Goal: Book appointment/travel/reservation

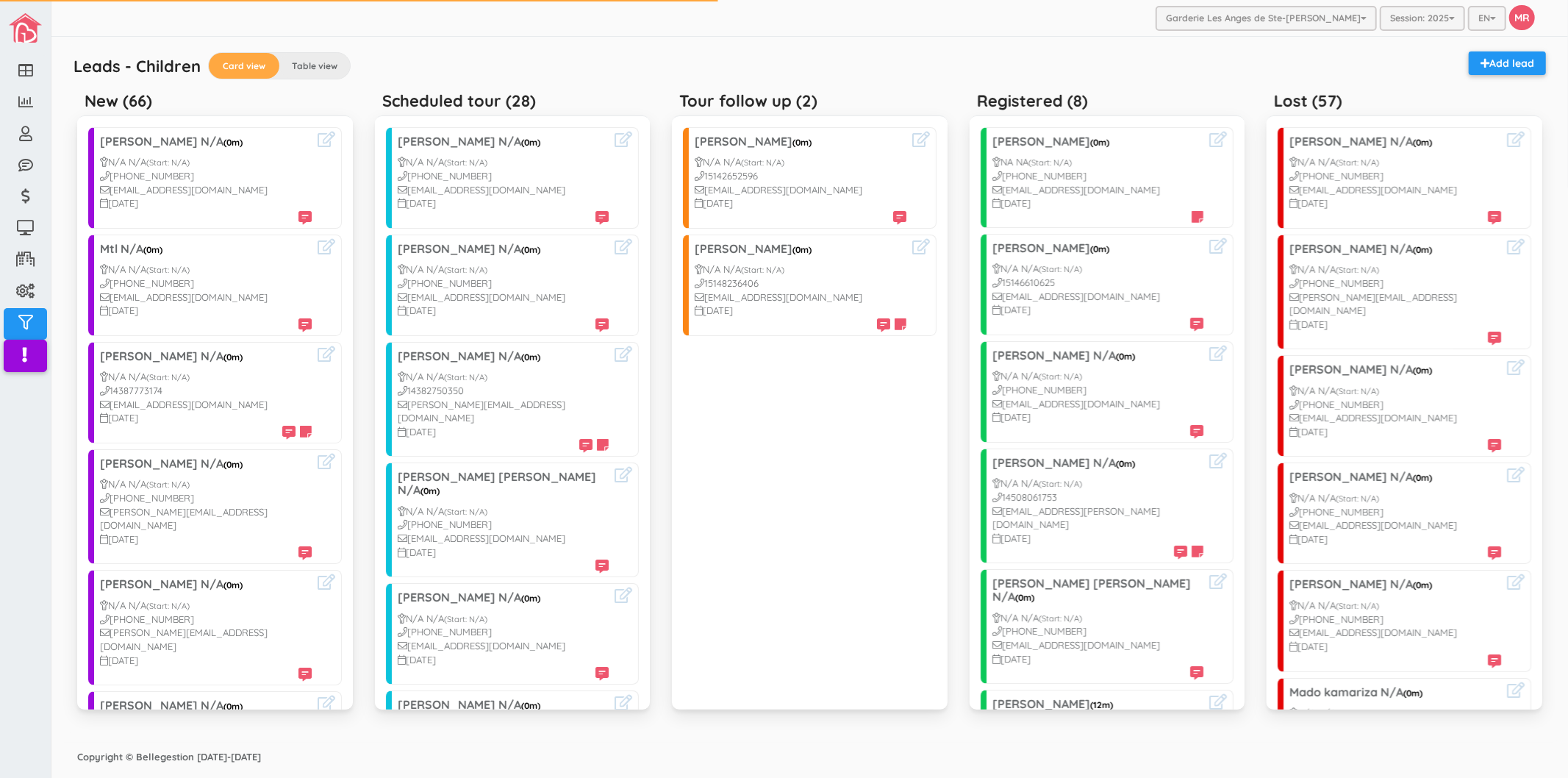
click at [659, 62] on div "Leads - Children Card view Table view Add lead" at bounding box center [809, 68] width 1487 height 33
click at [678, 59] on div "Leads - Children Card view Table view Add lead" at bounding box center [809, 68] width 1487 height 33
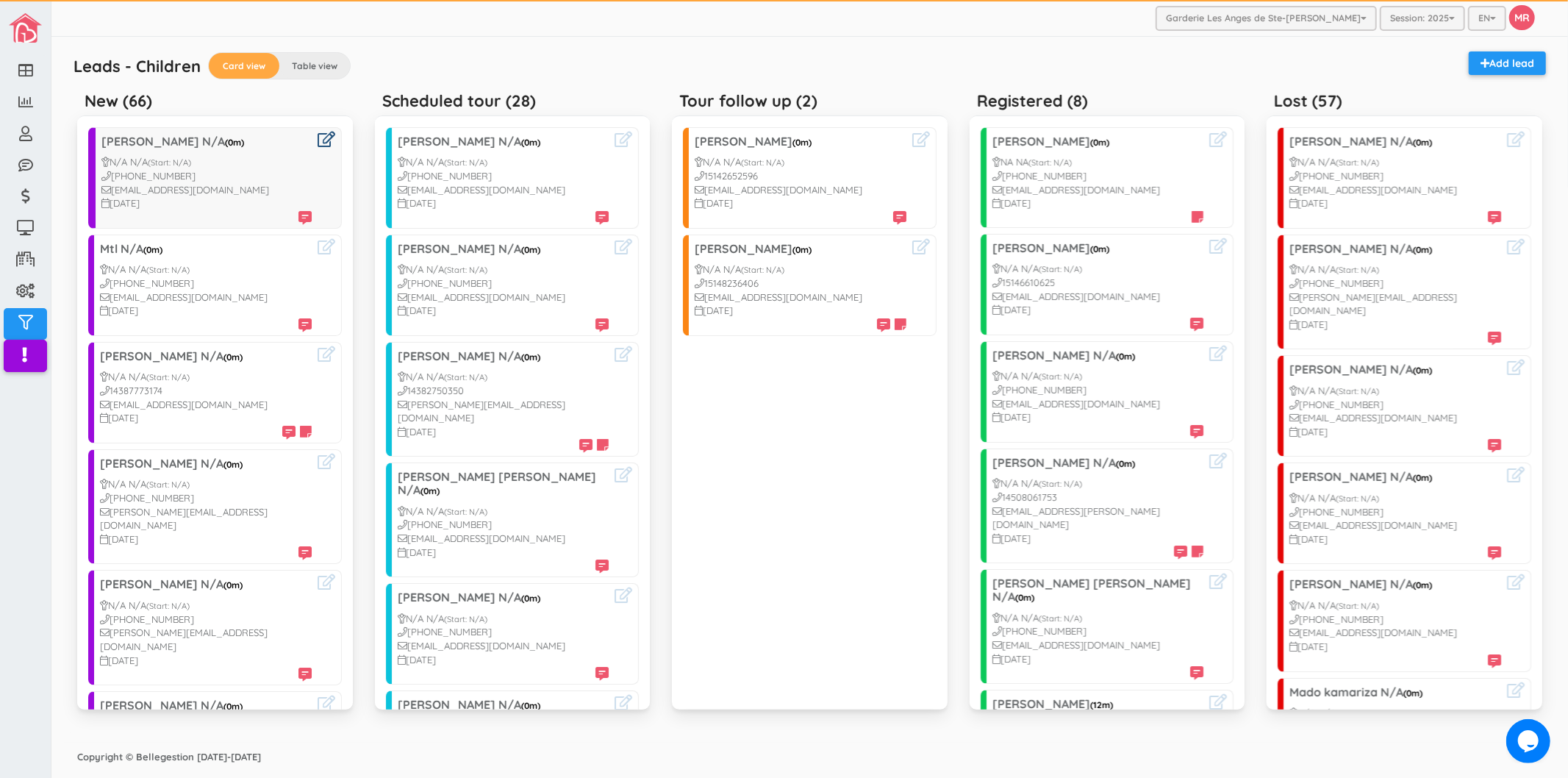
click at [317, 141] on icon at bounding box center [326, 140] width 18 height 16
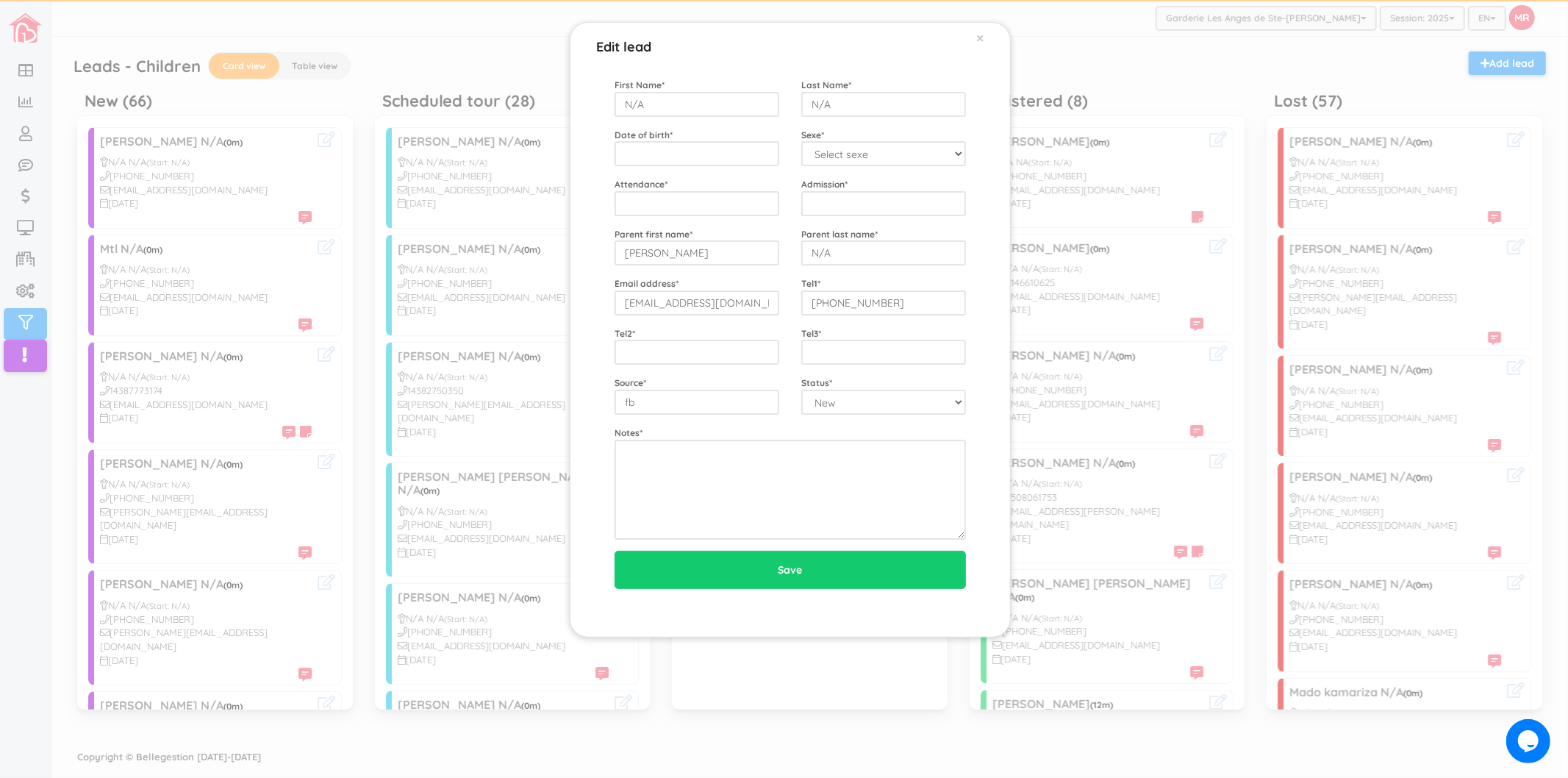
click at [252, 118] on div "Edit lead × First Name * N/A Last Name * N/A Date of birth * Sexe * Select sexe…" at bounding box center [784, 389] width 1568 height 778
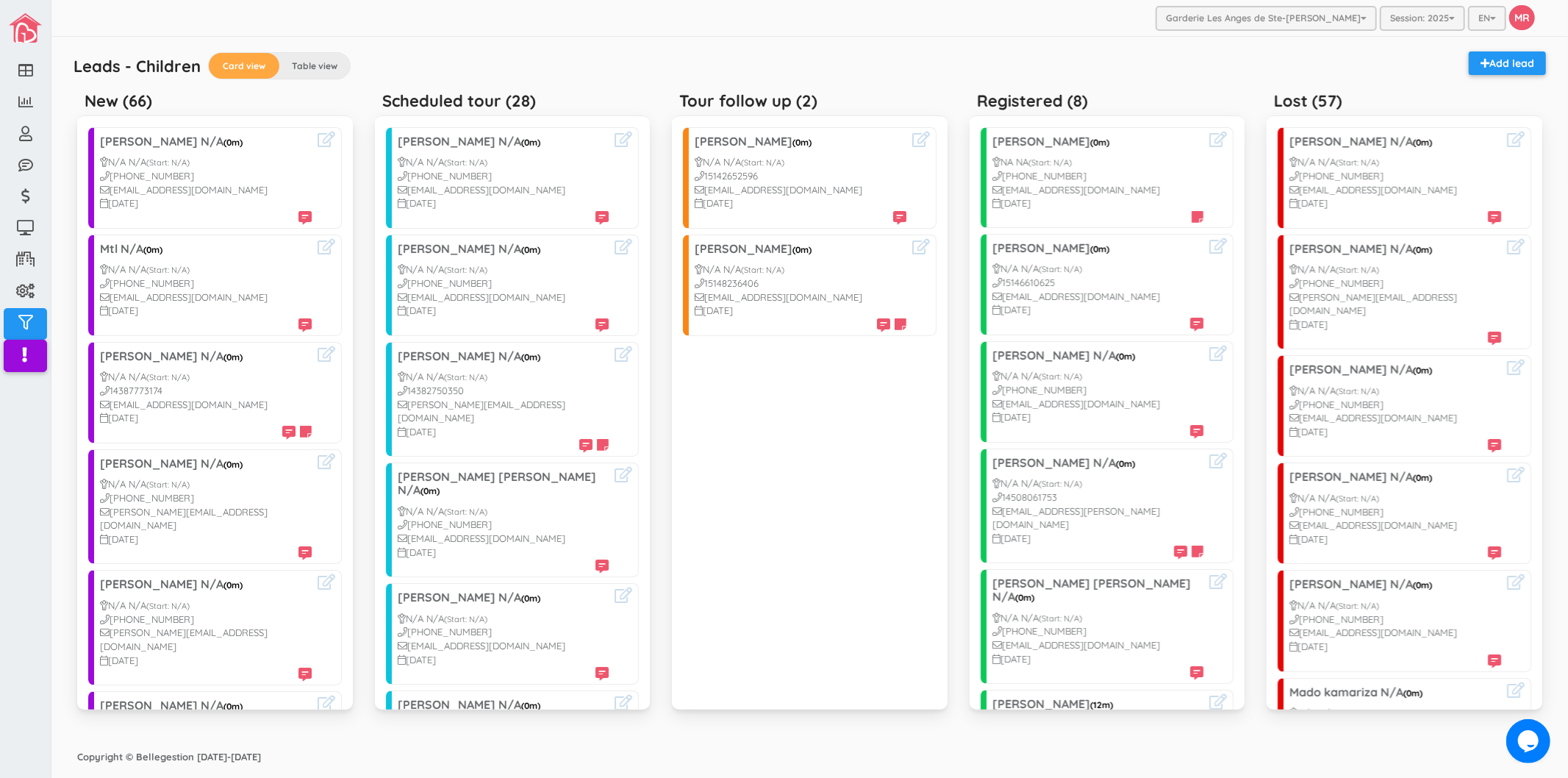
click at [593, 15] on div "Garderie Les Anges de Ste-[PERSON_NAME] Garderie Les Anges de Ste-[PERSON_NAME]…" at bounding box center [810, 19] width 1517 height 37
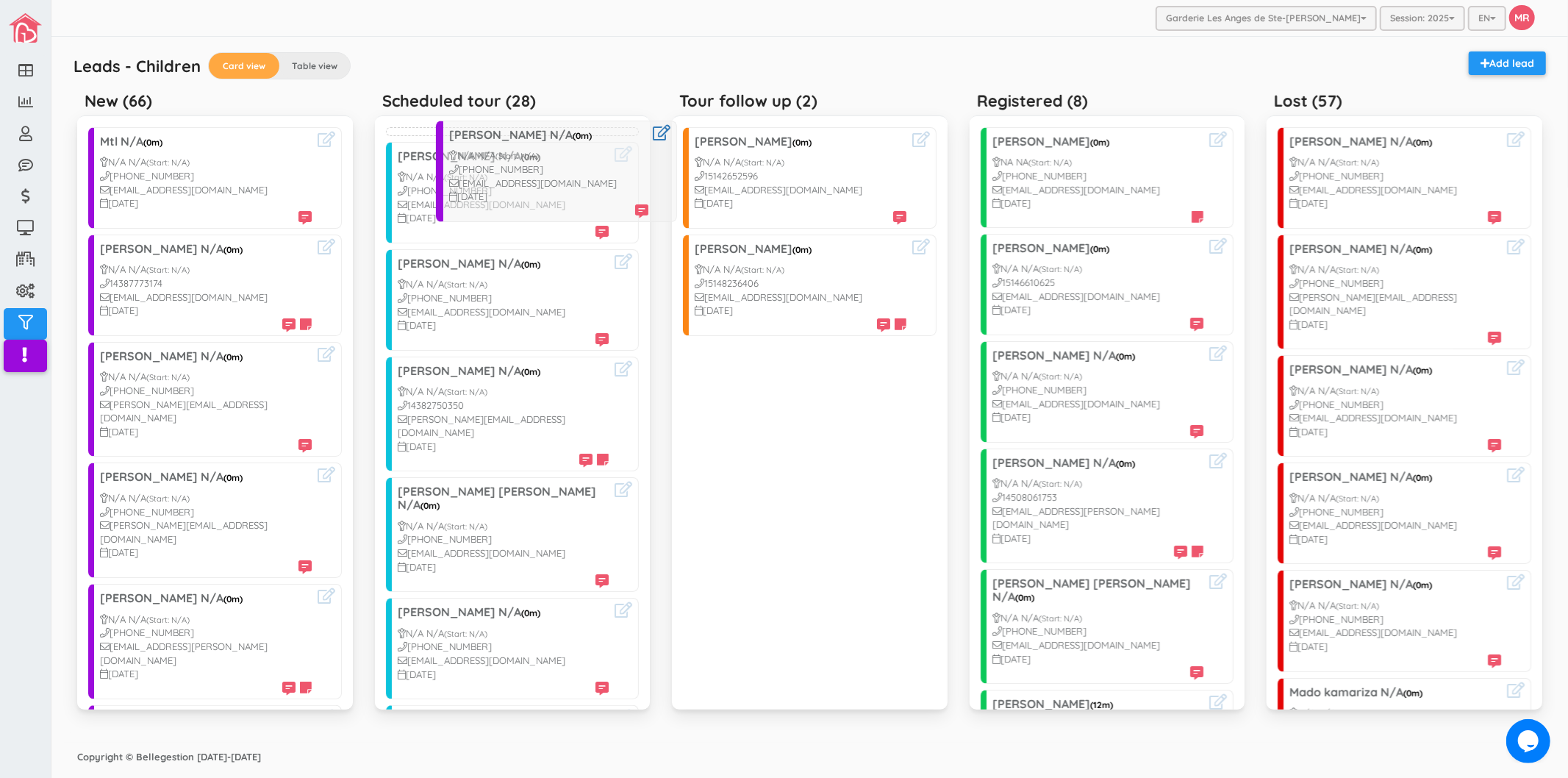
drag, startPoint x: 200, startPoint y: 154, endPoint x: 548, endPoint y: 147, distance: 348.1
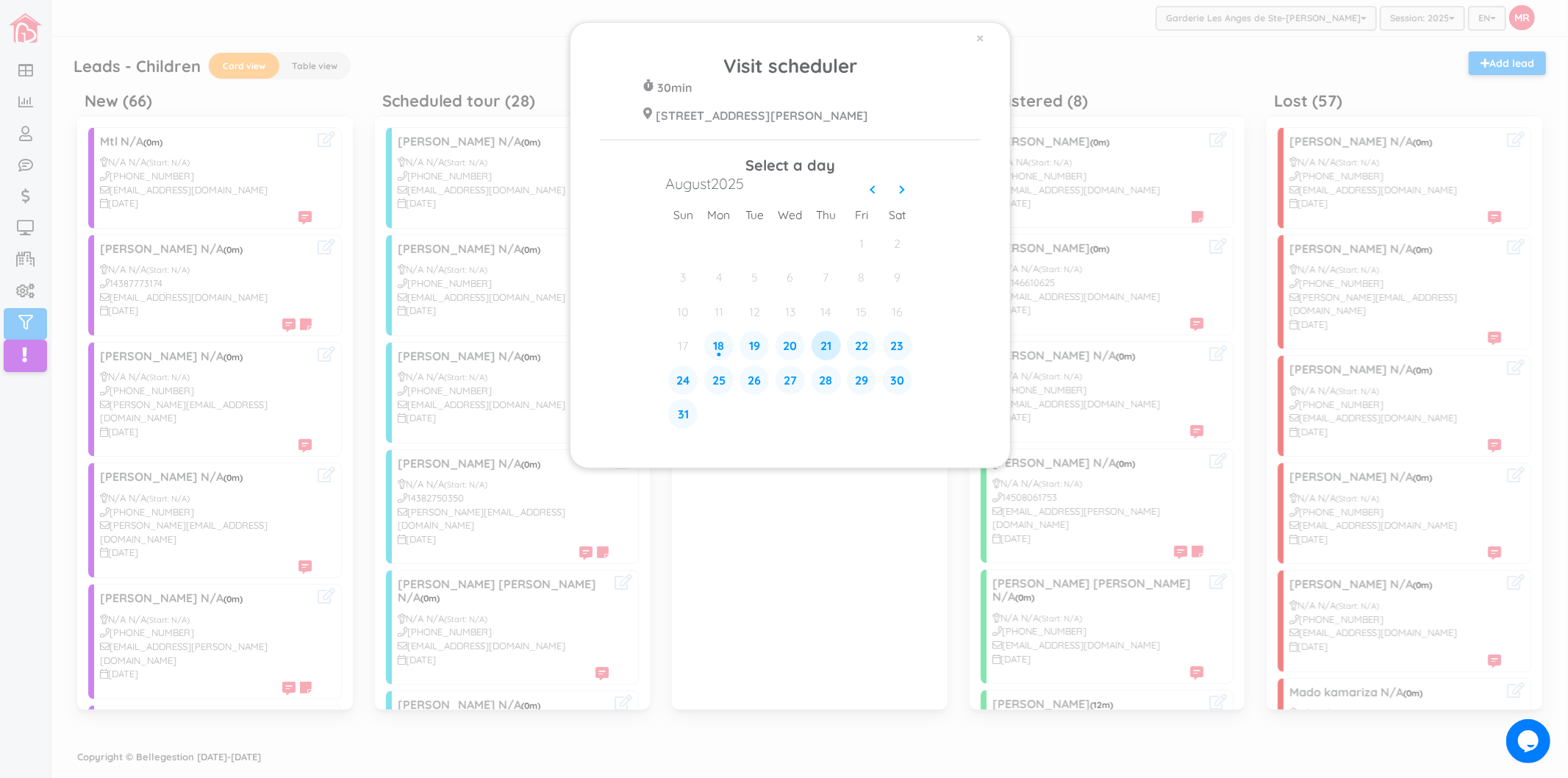
click at [820, 347] on div "21" at bounding box center [826, 346] width 29 height 29
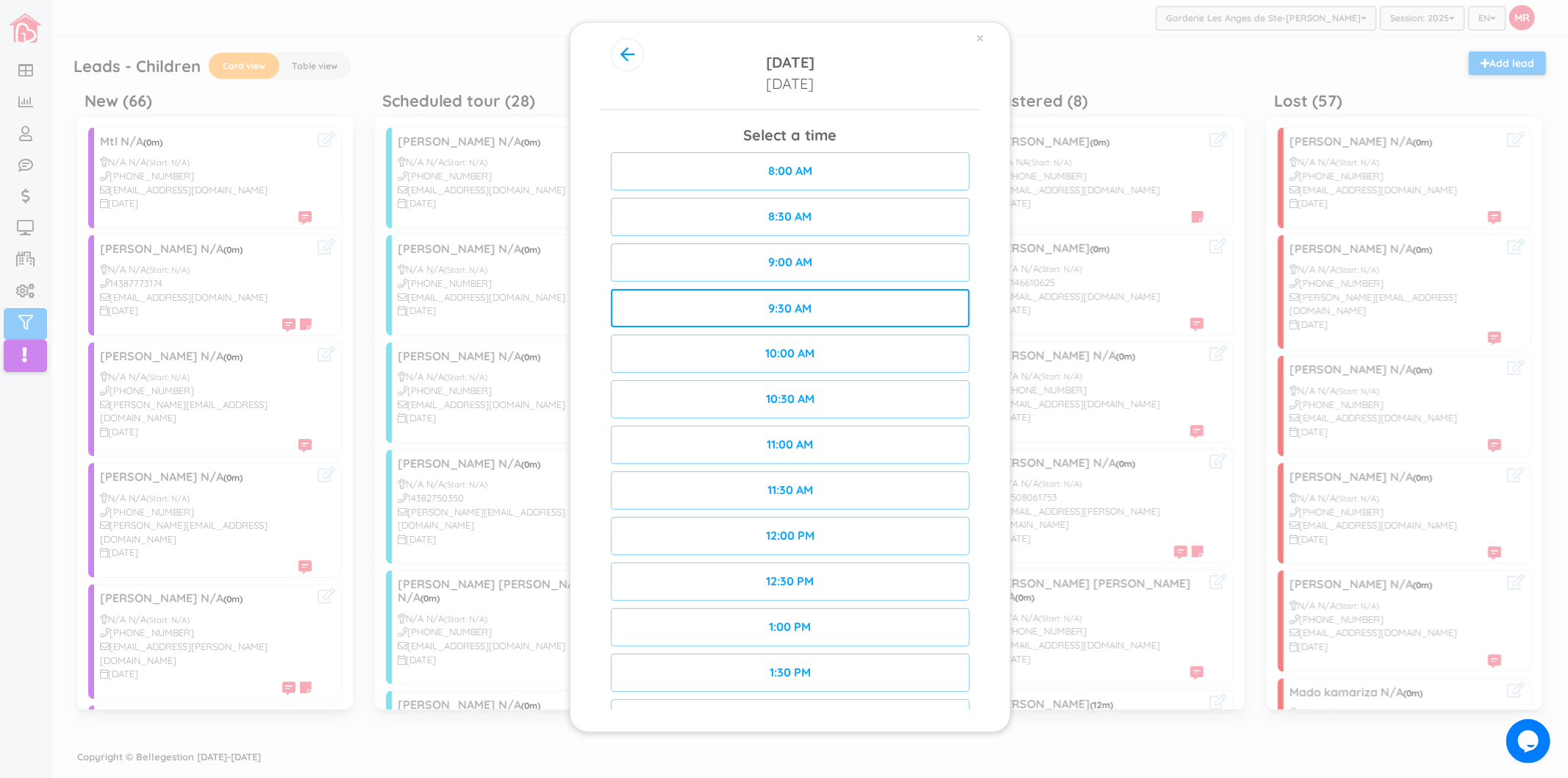
click at [854, 310] on div "9:30 AM" at bounding box center [790, 307] width 358 height 38
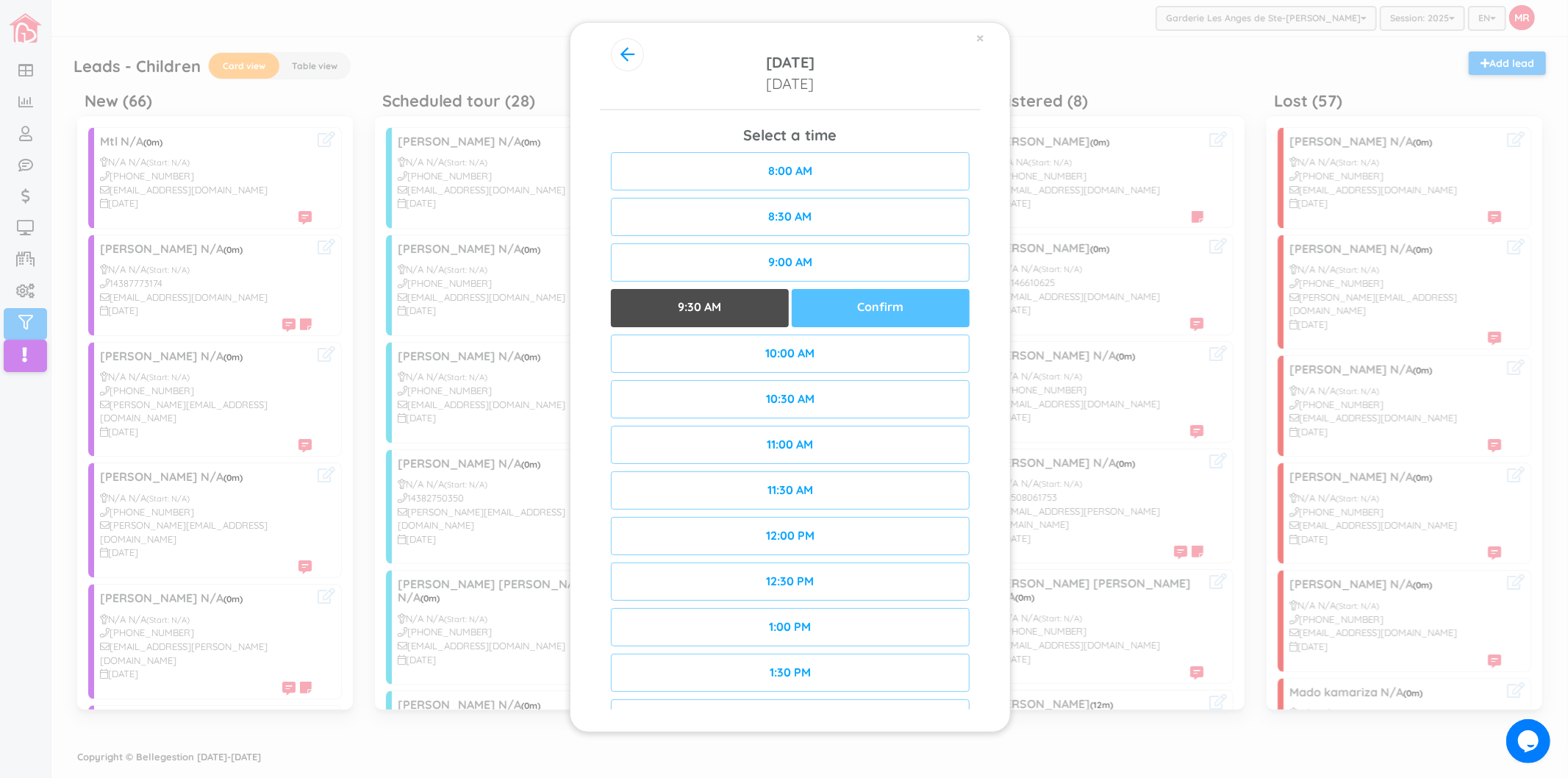
click at [861, 303] on div "Confirm" at bounding box center [881, 307] width 178 height 38
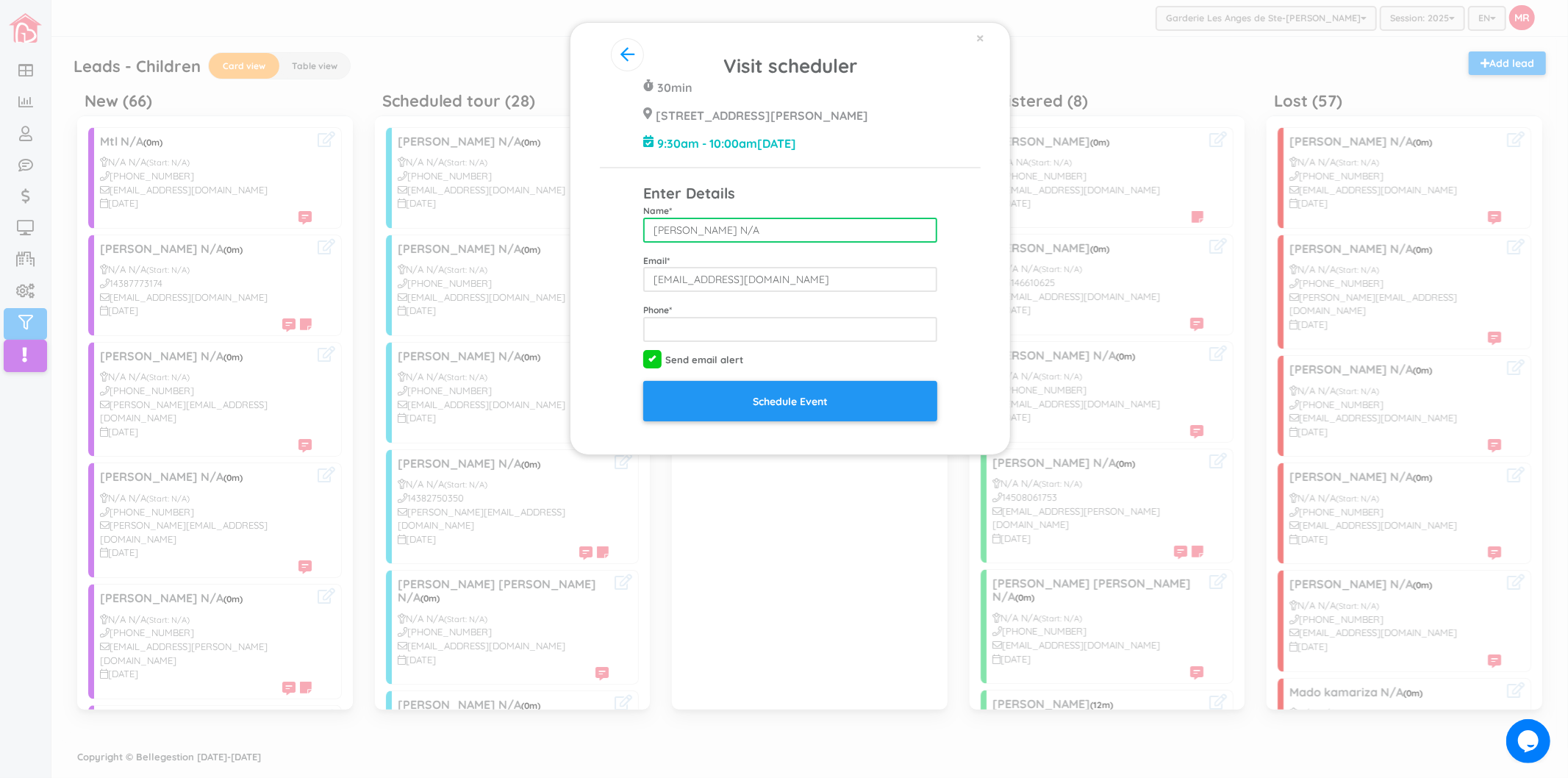
drag, startPoint x: 709, startPoint y: 231, endPoint x: 805, endPoint y: 231, distance: 96.0
click at [805, 231] on input "[PERSON_NAME] N/A" at bounding box center [790, 230] width 294 height 25
type input "Émie Vallée"
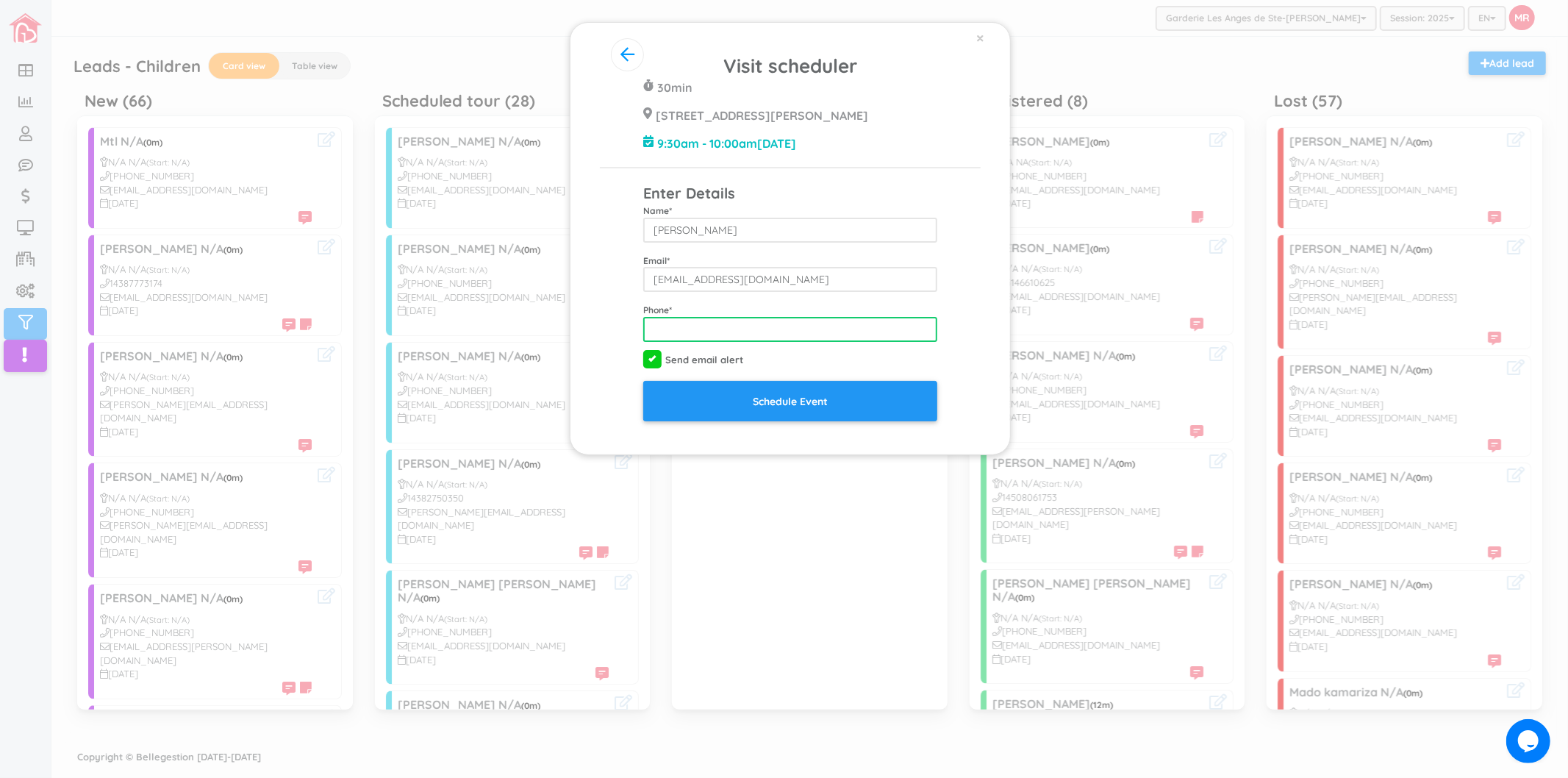
click at [789, 322] on input "tel" at bounding box center [790, 330] width 294 height 25
type input "4386222508"
click at [948, 375] on div "Visit scheduler 30min 428 Rue Blainville Est Ste-Thérèse J7E 1N4 9:30am - 10:00…" at bounding box center [790, 236] width 381 height 369
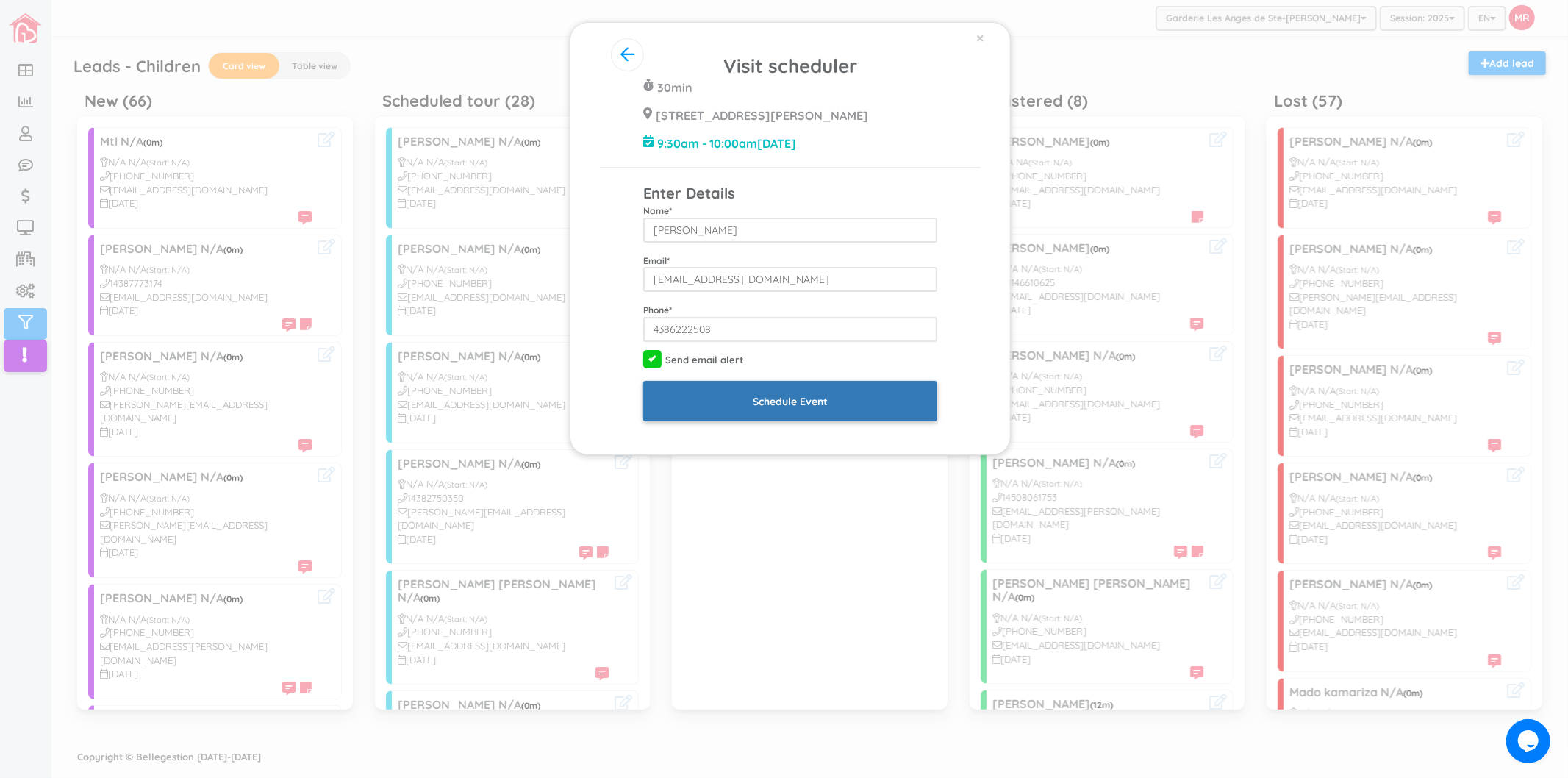
click at [873, 397] on input "Schedule Event" at bounding box center [790, 400] width 294 height 40
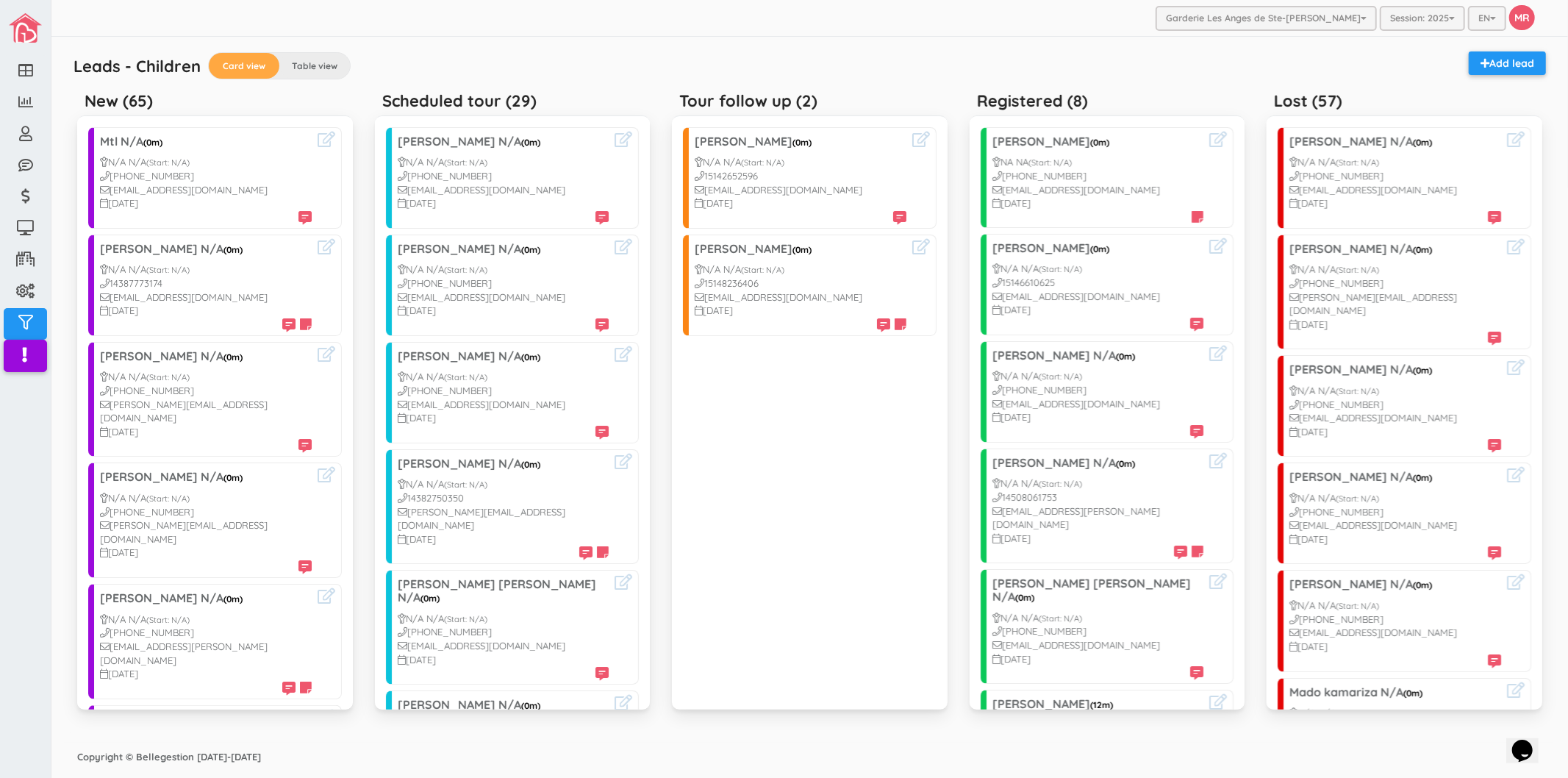
click at [759, 2] on div "Garderie Les Anges de Ste-[PERSON_NAME] Garderie Les Anges de Ste-[PERSON_NAME]…" at bounding box center [810, 19] width 1517 height 37
